Goal: Information Seeking & Learning: Check status

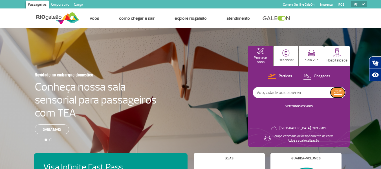
click at [337, 88] on button at bounding box center [337, 92] width 14 height 10
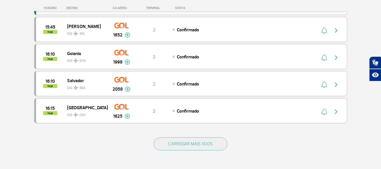
scroll to position [507, 0]
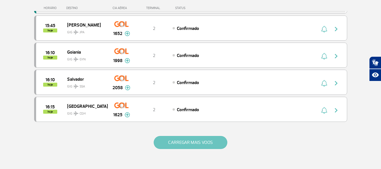
click at [196, 144] on button "CARREGAR MAIS VOOS" at bounding box center [191, 142] width 74 height 13
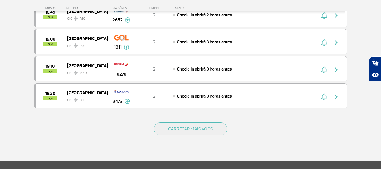
scroll to position [1070, 0]
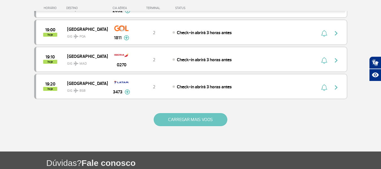
click at [211, 124] on button "CARREGAR MAIS VOOS" at bounding box center [191, 119] width 74 height 13
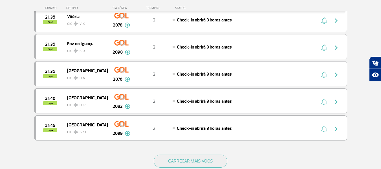
scroll to position [1589, 0]
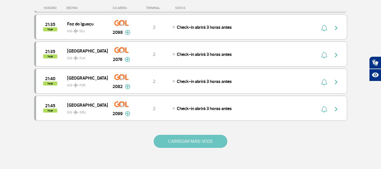
click at [213, 145] on button "CARREGAR MAIS VOOS" at bounding box center [191, 141] width 74 height 13
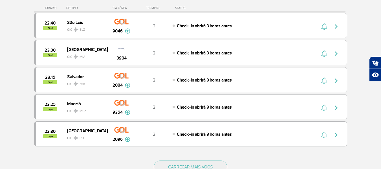
scroll to position [2109, 0]
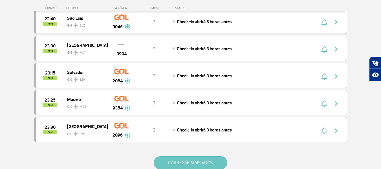
click at [221, 163] on button "CARREGAR MAIS VOOS" at bounding box center [191, 162] width 74 height 13
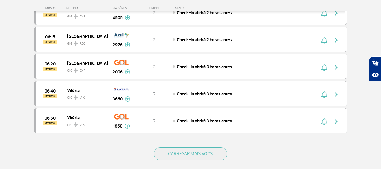
scroll to position [2669, 0]
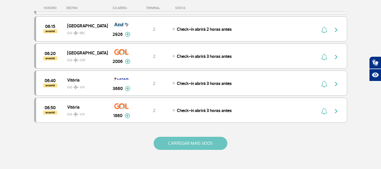
click at [204, 143] on button "CARREGAR MAIS VOOS" at bounding box center [191, 143] width 74 height 13
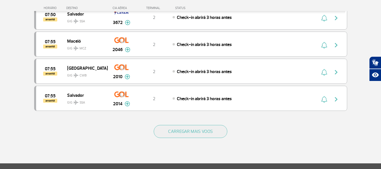
scroll to position [3228, 0]
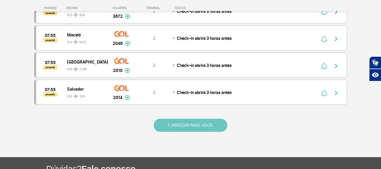
click at [200, 131] on button "CARREGAR MAIS VOOS" at bounding box center [191, 125] width 74 height 13
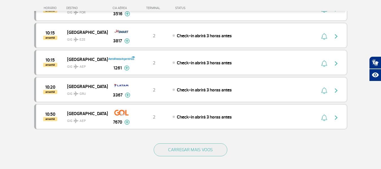
scroll to position [3750, 0]
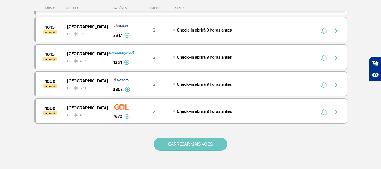
click at [208, 149] on button "CARREGAR MAIS VOOS" at bounding box center [191, 143] width 74 height 13
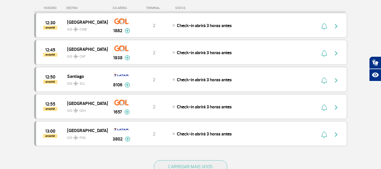
scroll to position [4279, 0]
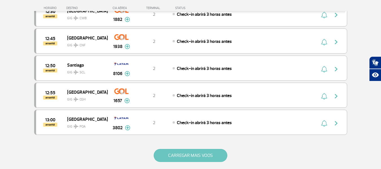
click at [188, 154] on button "CARREGAR MAIS VOOS" at bounding box center [191, 155] width 74 height 13
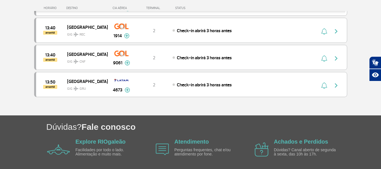
scroll to position [4527, 0]
